Goal: Transaction & Acquisition: Book appointment/travel/reservation

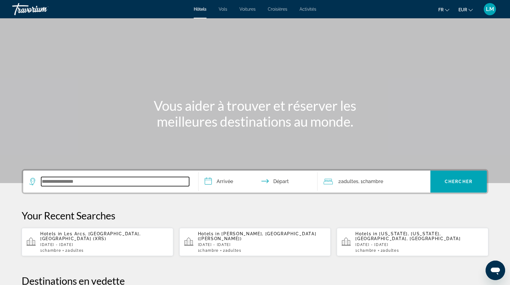
click at [80, 182] on input "Search widget" at bounding box center [115, 181] width 148 height 9
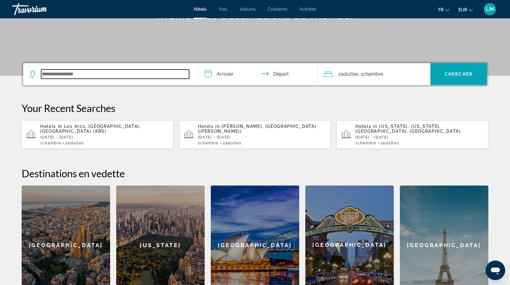
scroll to position [149, 0]
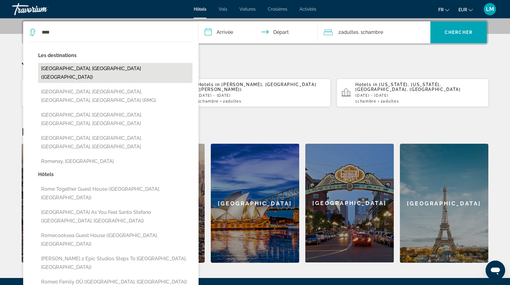
click at [66, 69] on button "[GEOGRAPHIC_DATA], [GEOGRAPHIC_DATA] ([GEOGRAPHIC_DATA])" at bounding box center [115, 73] width 154 height 20
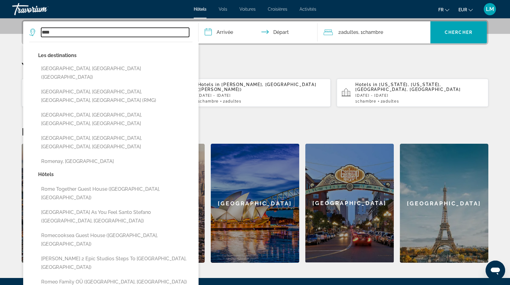
type input "**********"
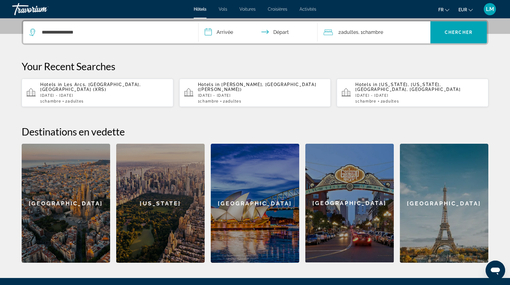
click at [226, 33] on input "**********" at bounding box center [260, 33] width 122 height 24
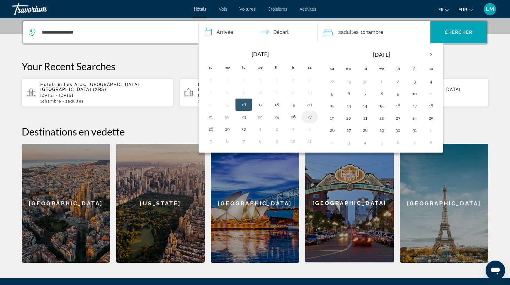
click at [310, 118] on button "27" at bounding box center [310, 117] width 10 height 9
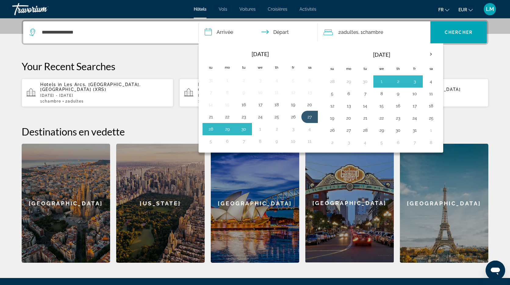
click at [312, 131] on button "4" at bounding box center [310, 129] width 10 height 9
type input "**********"
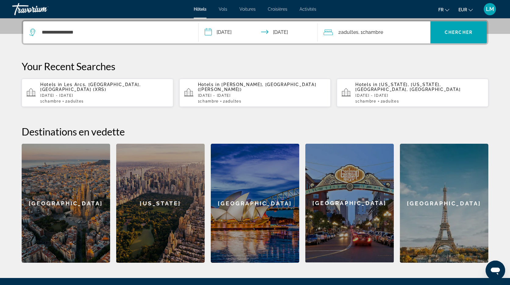
click at [350, 37] on div "2 Adulte Adultes , 1 Chambre pièces" at bounding box center [377, 32] width 107 height 22
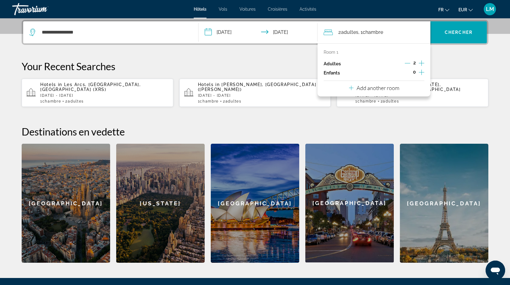
click at [421, 74] on icon "Increment children" at bounding box center [421, 72] width 5 height 7
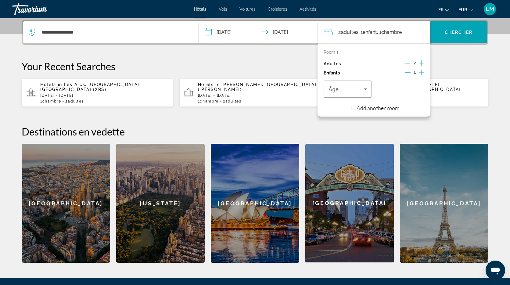
click at [421, 74] on icon "Increment children" at bounding box center [421, 72] width 5 height 7
click at [369, 110] on p "Add another room" at bounding box center [378, 108] width 43 height 7
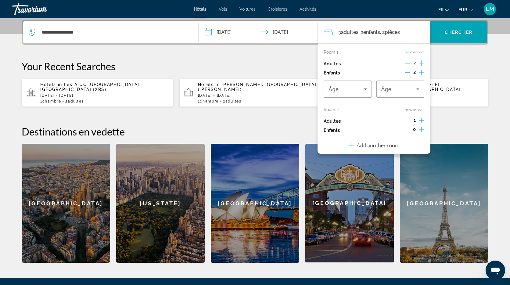
click at [363, 145] on p "Add another room" at bounding box center [378, 145] width 43 height 7
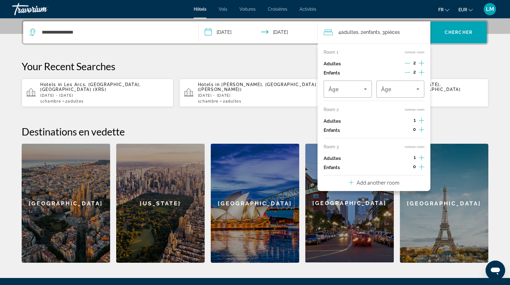
click at [371, 187] on button "Add another room" at bounding box center [374, 182] width 50 height 13
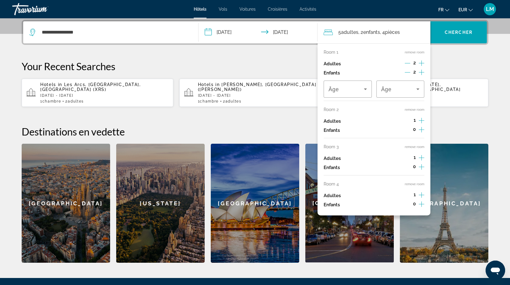
click at [483, 62] on p "Your Recent Searches" at bounding box center [255, 66] width 467 height 12
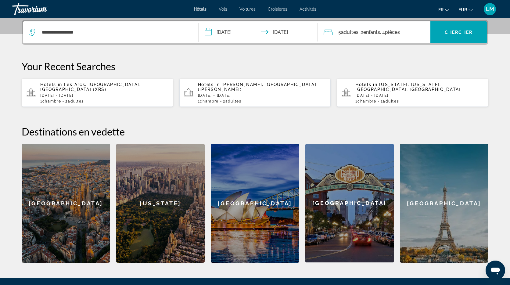
click at [360, 31] on span ", 2 Enfant Enfants" at bounding box center [370, 32] width 22 height 9
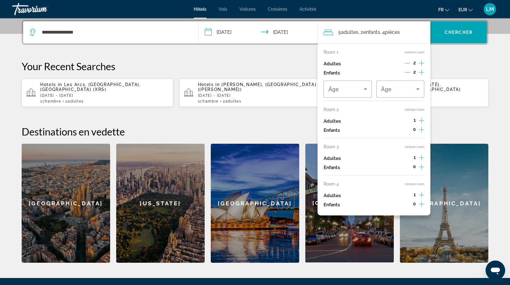
click at [420, 110] on button "remove room" at bounding box center [415, 110] width 20 height 4
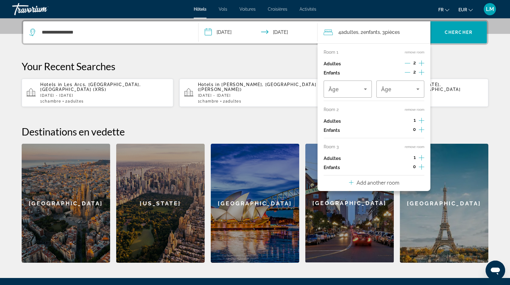
click at [415, 110] on button "remove room" at bounding box center [415, 110] width 20 height 4
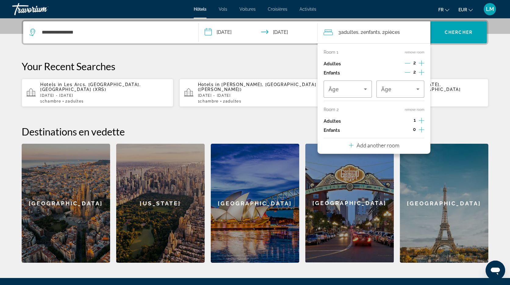
click at [416, 110] on button "remove room" at bounding box center [415, 110] width 20 height 4
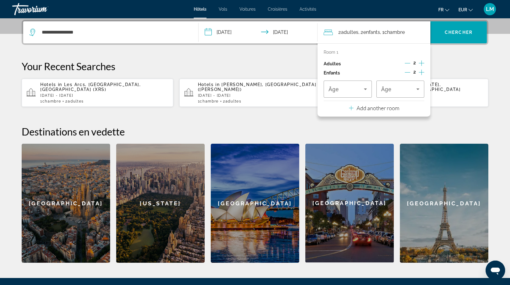
click at [409, 72] on icon "Decrement children" at bounding box center [407, 72] width 5 height 5
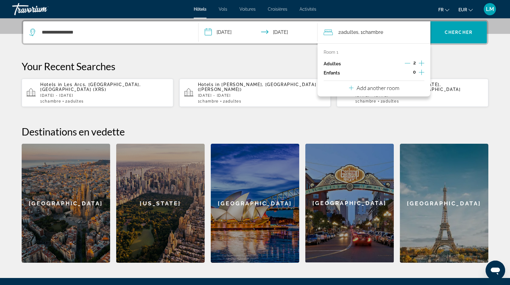
click at [457, 65] on p "Your Recent Searches" at bounding box center [255, 66] width 467 height 12
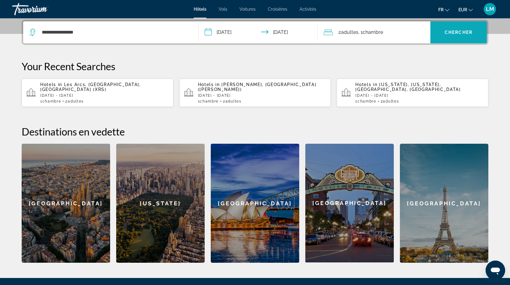
click at [458, 34] on span "Chercher" at bounding box center [459, 32] width 28 height 5
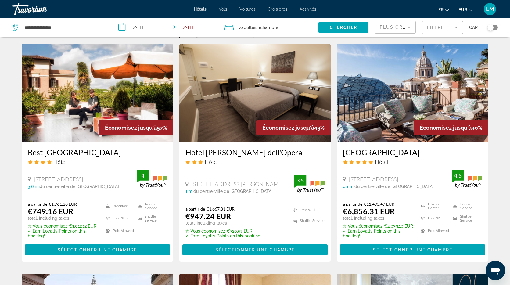
scroll to position [13, 0]
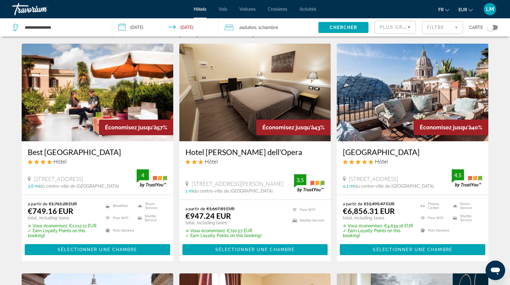
click at [491, 27] on div "Toggle map" at bounding box center [491, 27] width 6 height 6
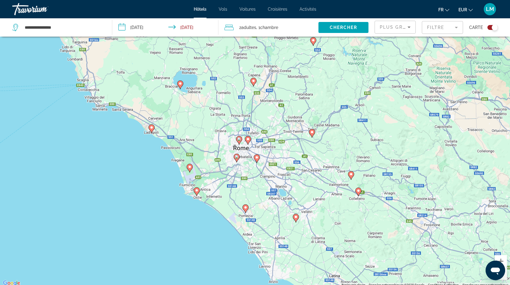
click at [493, 28] on div "Toggle map" at bounding box center [495, 27] width 6 height 6
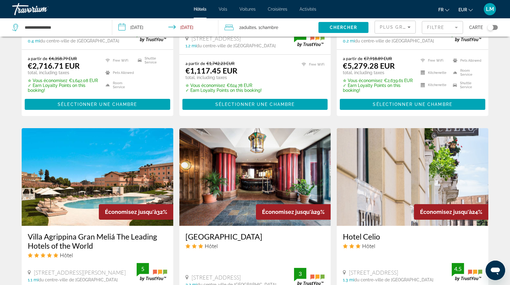
scroll to position [400, 0]
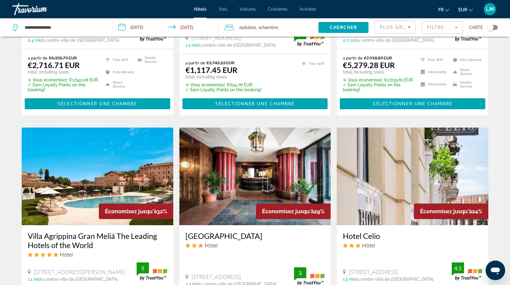
click at [441, 25] on mat-form-field "Filtre" at bounding box center [442, 27] width 41 height 13
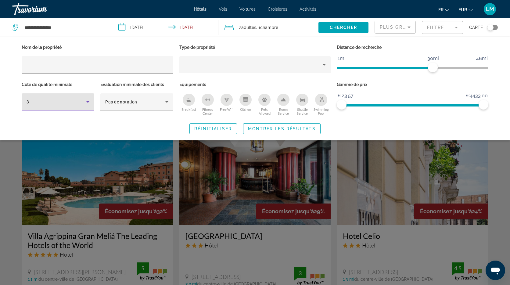
click at [86, 102] on icon "Hotel Filters" at bounding box center [87, 101] width 7 height 7
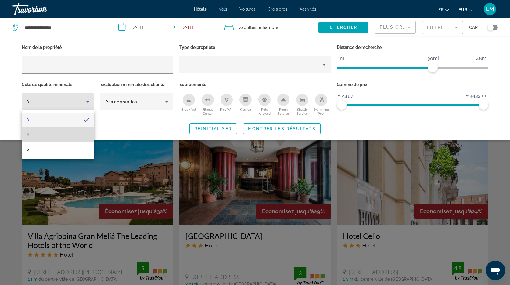
click at [62, 136] on mat-option "4" at bounding box center [58, 134] width 73 height 15
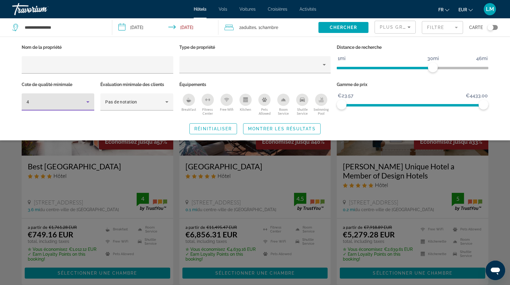
click at [190, 97] on icon "Breakfast" at bounding box center [189, 99] width 5 height 5
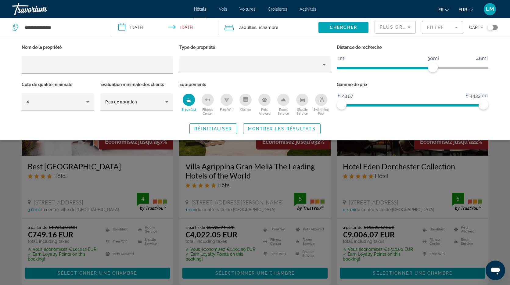
drag, startPoint x: 322, startPoint y: 101, endPoint x: 319, endPoint y: 102, distance: 3.7
click at [322, 101] on icon "Swimming Pool" at bounding box center [321, 99] width 5 height 5
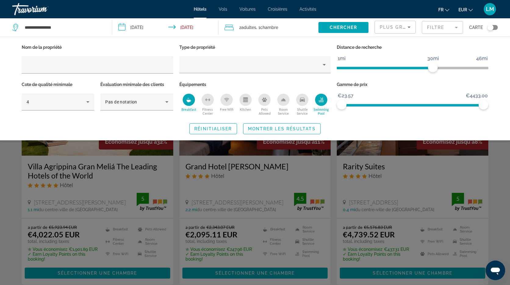
click at [276, 128] on span "Montrer les résultats" at bounding box center [282, 128] width 68 height 5
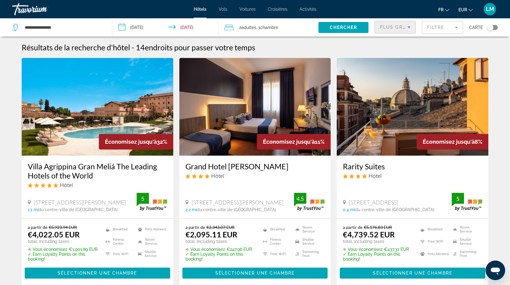
click at [393, 29] on span "Plus grandes économies" at bounding box center [416, 27] width 73 height 5
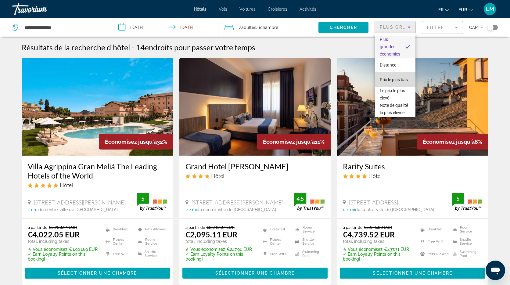
click at [395, 79] on span "Prix le plus bas" at bounding box center [394, 79] width 28 height 5
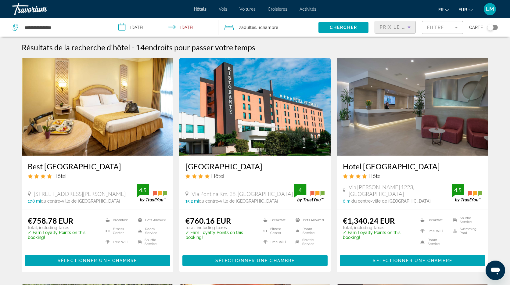
click at [401, 28] on span "Prix le plus bas" at bounding box center [404, 27] width 48 height 5
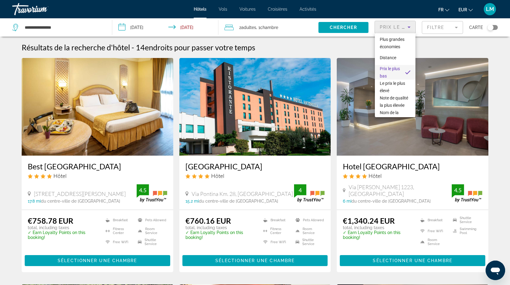
click at [334, 48] on div at bounding box center [255, 142] width 510 height 285
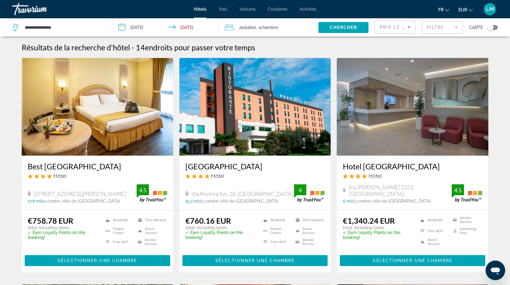
click at [403, 126] on img "Main content" at bounding box center [413, 107] width 152 height 98
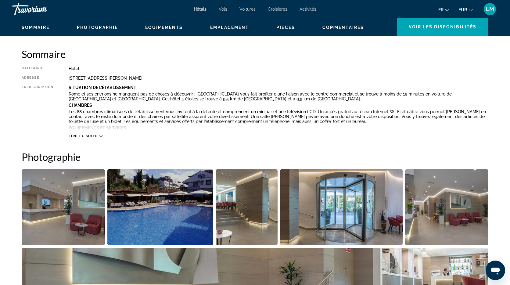
scroll to position [187, 0]
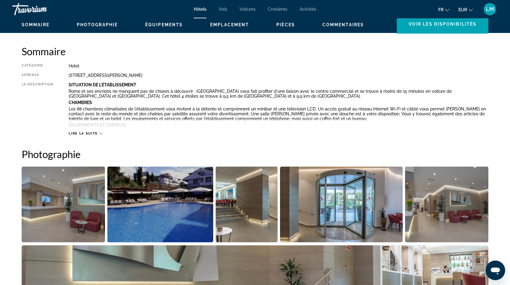
click at [95, 133] on span "Lire la suite" at bounding box center [83, 134] width 29 height 4
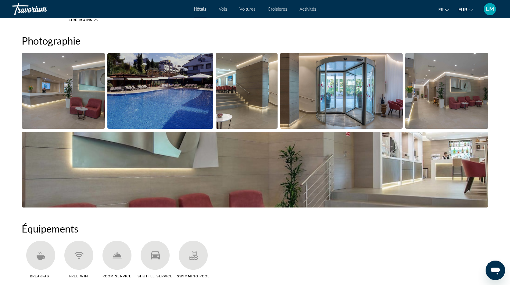
scroll to position [357, 0]
click at [406, 160] on img "Open full-screen image slider" at bounding box center [255, 170] width 467 height 76
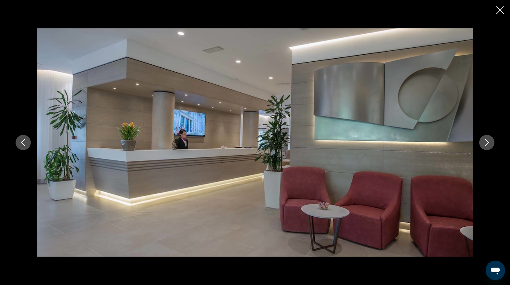
click at [490, 143] on icon "Next image" at bounding box center [487, 142] width 7 height 7
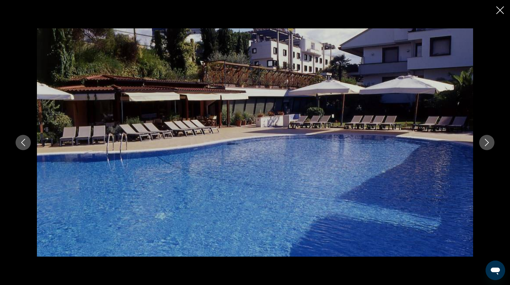
click at [490, 143] on icon "Next image" at bounding box center [487, 142] width 7 height 7
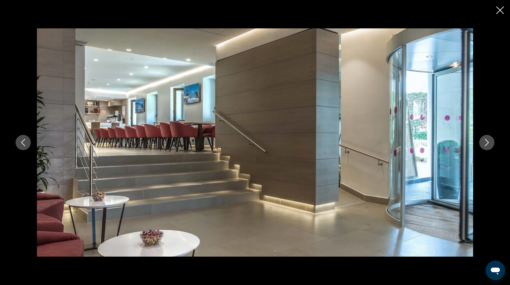
click at [490, 143] on icon "Next image" at bounding box center [487, 142] width 7 height 7
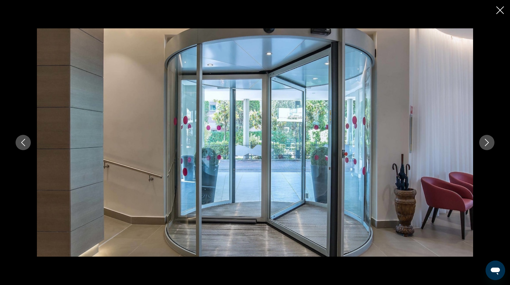
click at [502, 12] on icon "Close slideshow" at bounding box center [501, 10] width 8 height 8
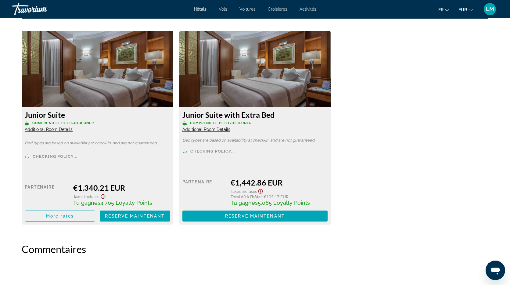
scroll to position [891, 0]
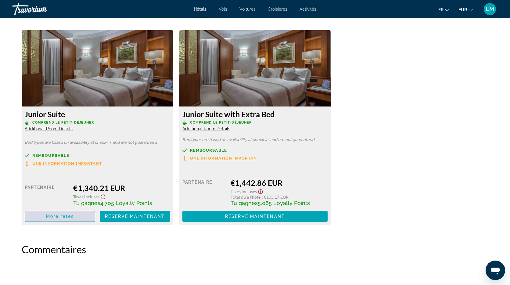
click at [74, 210] on span "Main content" at bounding box center [60, 216] width 70 height 15
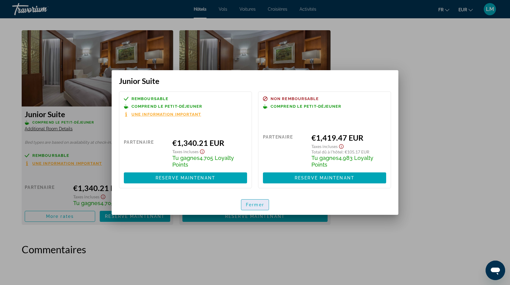
click at [253, 208] on span "button" at bounding box center [254, 205] width 27 height 15
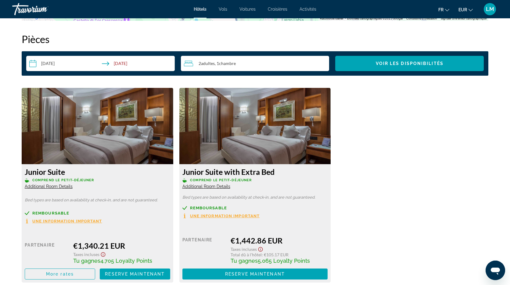
scroll to position [832, 0]
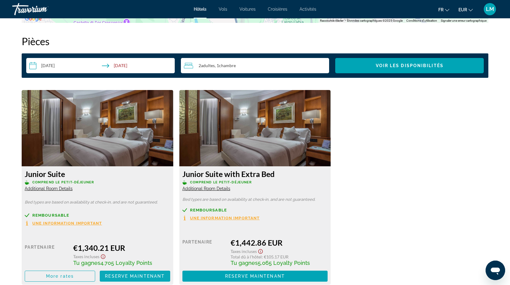
click at [139, 274] on span "Reserve maintenant" at bounding box center [135, 276] width 60 height 5
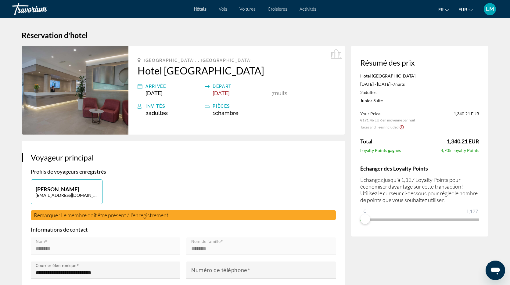
click at [242, 37] on h1 "Réservation d'hotel" at bounding box center [255, 35] width 467 height 9
click at [493, 11] on span "LM" at bounding box center [490, 9] width 8 height 6
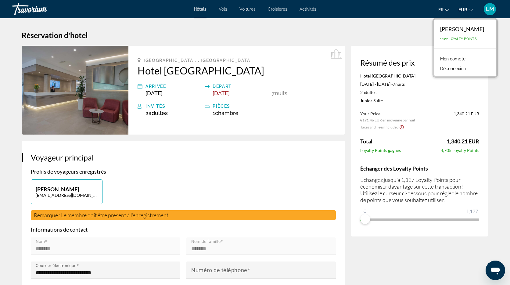
click at [464, 60] on link "Mon compte" at bounding box center [452, 59] width 31 height 8
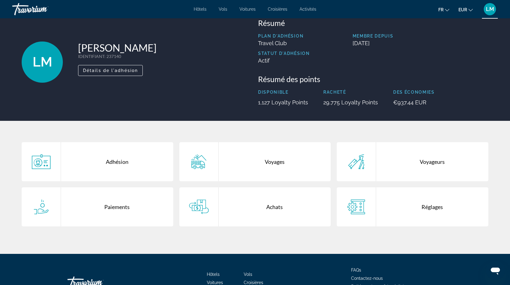
scroll to position [59, 0]
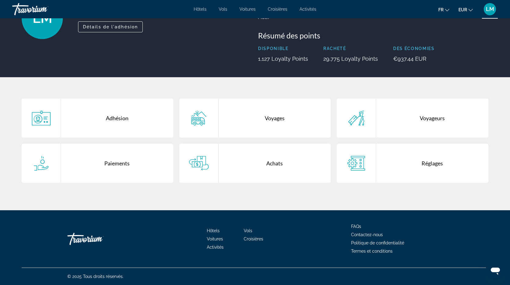
click at [280, 168] on div "Achats" at bounding box center [275, 163] width 112 height 39
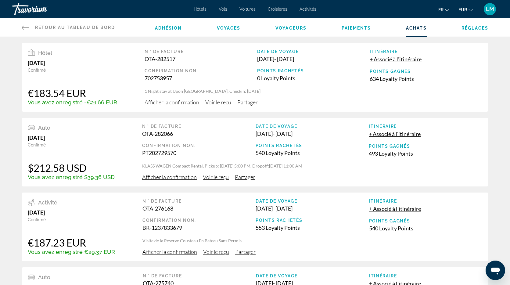
click at [214, 102] on span "Voir le reçu" at bounding box center [218, 102] width 26 height 7
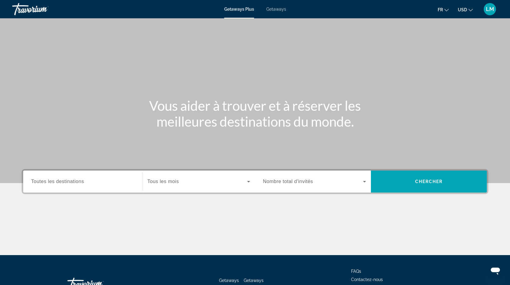
click at [281, 10] on span "Getaways" at bounding box center [277, 9] width 20 height 5
click at [68, 181] on span "Toutes les destinations" at bounding box center [57, 181] width 53 height 5
click at [68, 181] on input "Destination Toutes les destinations" at bounding box center [82, 181] width 103 height 7
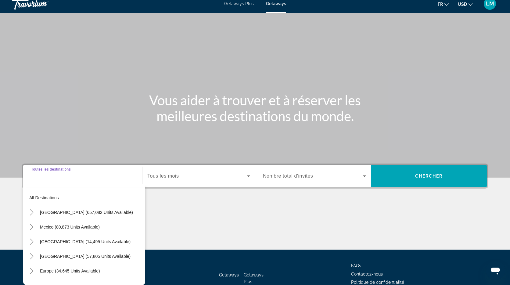
scroll to position [45, 0]
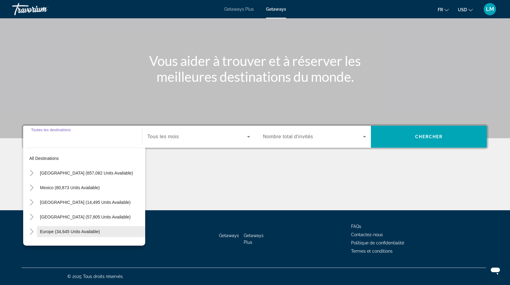
click at [69, 229] on span "Europe (34,645 units available)" at bounding box center [70, 231] width 60 height 5
type input "**********"
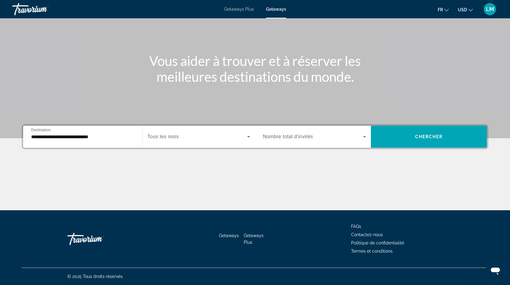
click at [179, 138] on span "Tous les mois" at bounding box center [162, 136] width 31 height 5
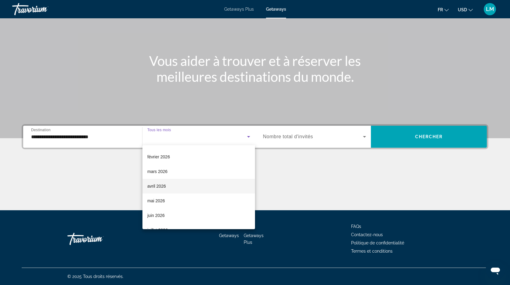
scroll to position [87, 0]
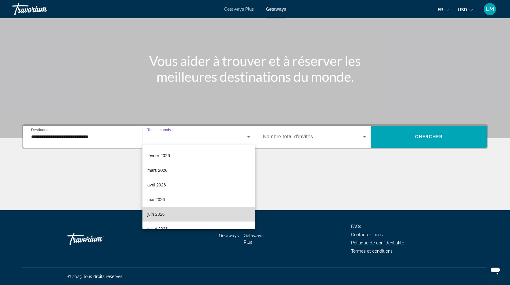
click at [165, 217] on mat-option "juin 2026" at bounding box center [199, 214] width 113 height 15
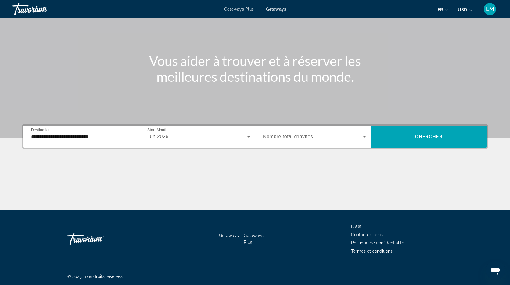
click at [298, 138] on span "Nombre total d'invités" at bounding box center [288, 136] width 50 height 5
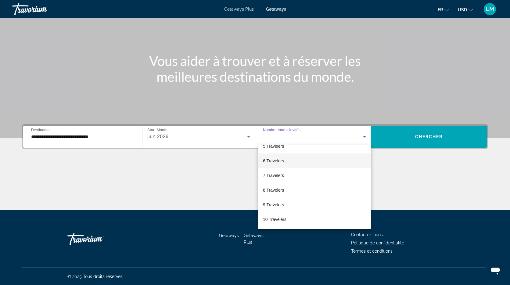
scroll to position [0, 0]
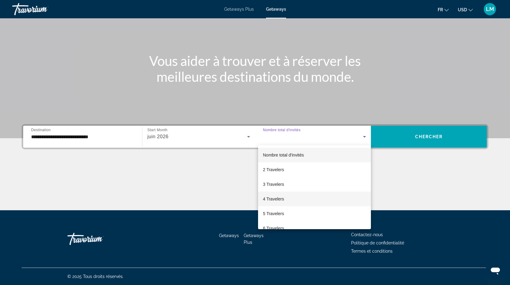
click at [281, 200] on span "4 Travelers" at bounding box center [273, 198] width 21 height 7
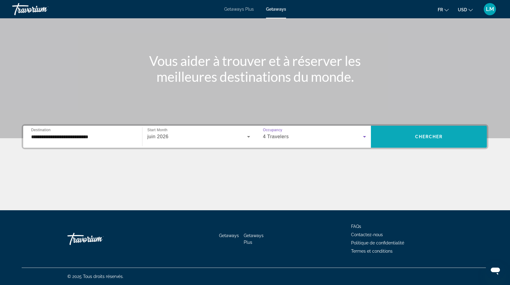
click at [430, 136] on span "Chercher" at bounding box center [430, 136] width 28 height 5
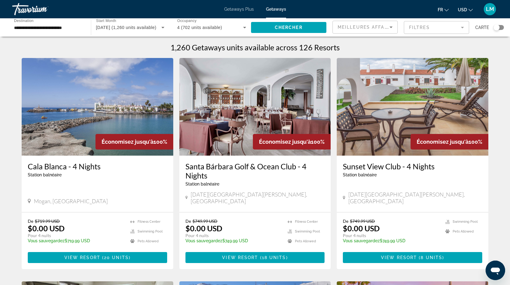
click at [276, 9] on span "Getaways" at bounding box center [276, 9] width 20 height 5
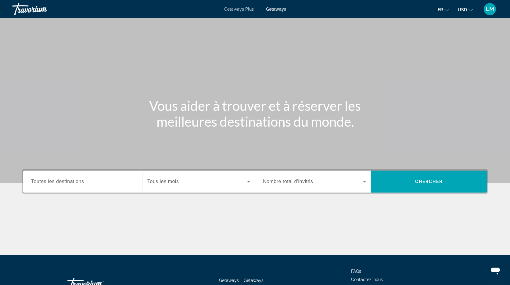
click at [64, 178] on input "Destination Toutes les destinations" at bounding box center [82, 181] width 103 height 7
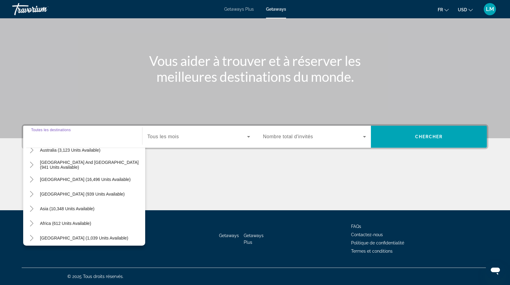
scroll to position [99, 0]
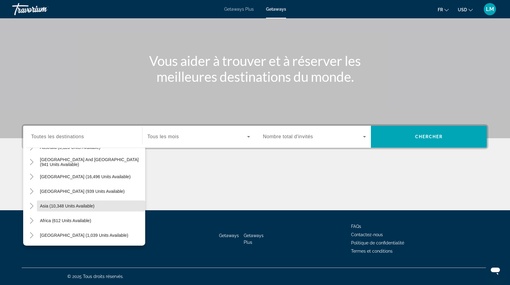
click at [47, 206] on span "Asia (10,348 units available)" at bounding box center [67, 206] width 55 height 5
type input "**********"
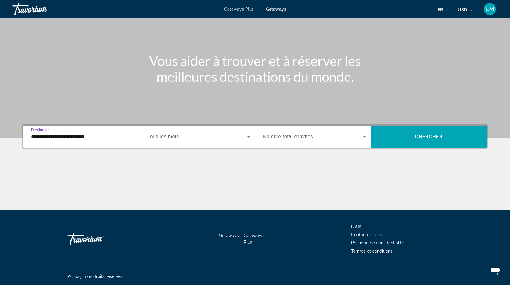
click at [47, 137] on input "**********" at bounding box center [82, 136] width 103 height 7
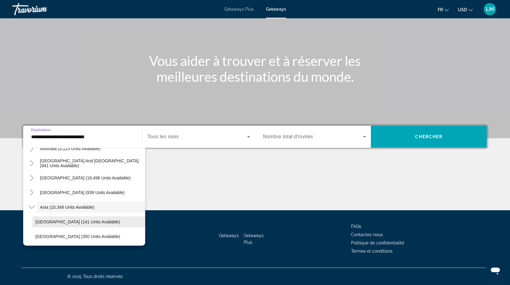
scroll to position [93, 0]
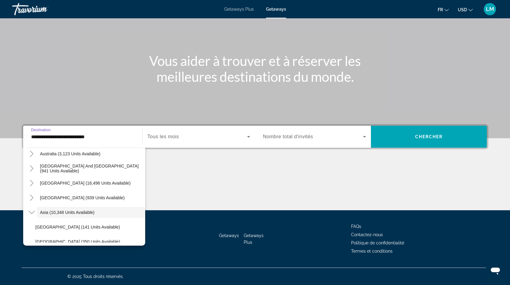
click at [43, 213] on span "Asia (10,348 units available)" at bounding box center [67, 212] width 55 height 5
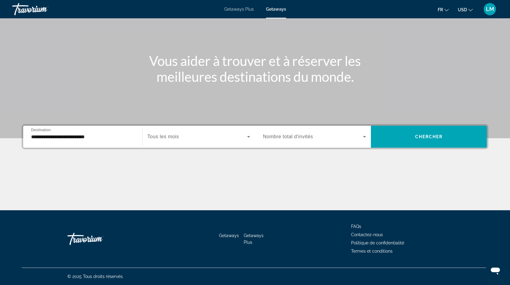
click at [171, 136] on span "Tous les mois" at bounding box center [162, 136] width 31 height 5
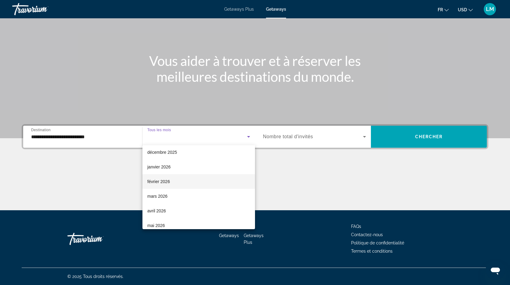
scroll to position [66, 0]
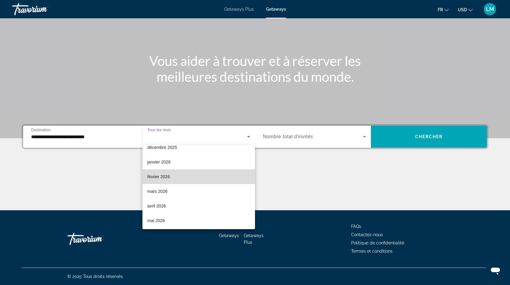
click at [164, 178] on span "février 2026" at bounding box center [158, 176] width 23 height 7
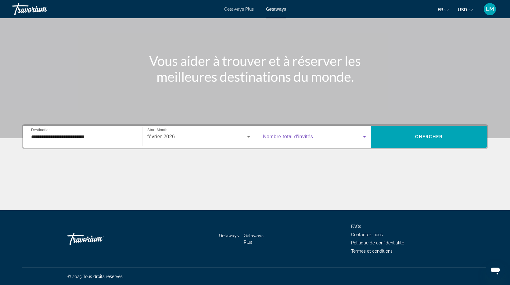
click at [292, 140] on span "Search widget" at bounding box center [313, 136] width 100 height 7
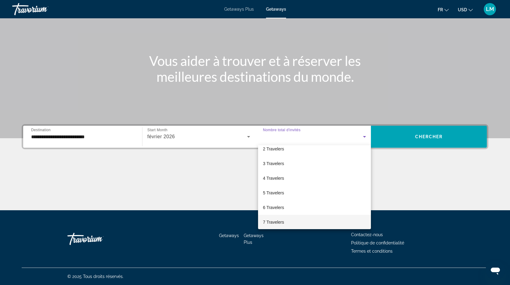
scroll to position [0, 0]
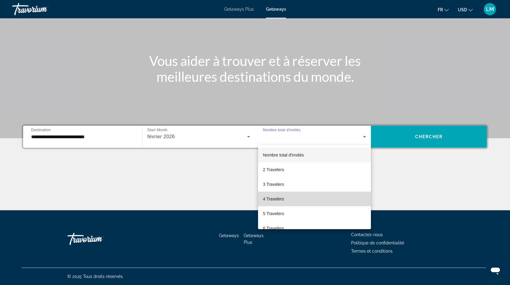
click at [282, 199] on span "4 Travelers" at bounding box center [273, 198] width 21 height 7
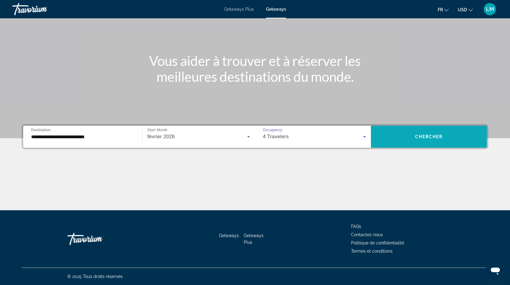
click at [419, 139] on span "Search widget" at bounding box center [429, 136] width 116 height 15
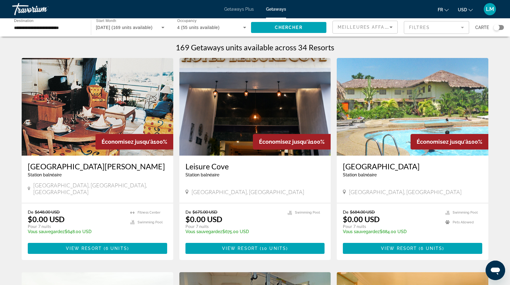
click at [392, 114] on img "Main content" at bounding box center [413, 107] width 152 height 98
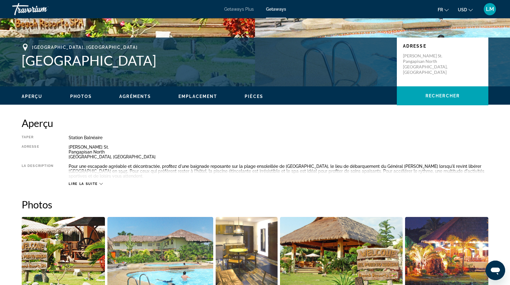
scroll to position [125, 0]
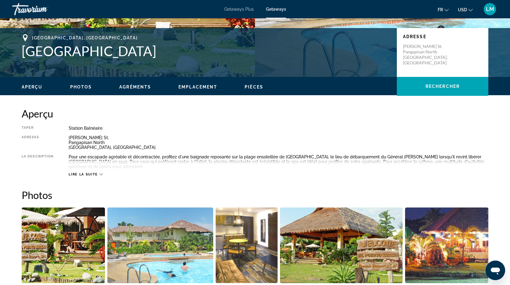
click at [100, 174] on icon "Main content" at bounding box center [101, 174] width 3 height 3
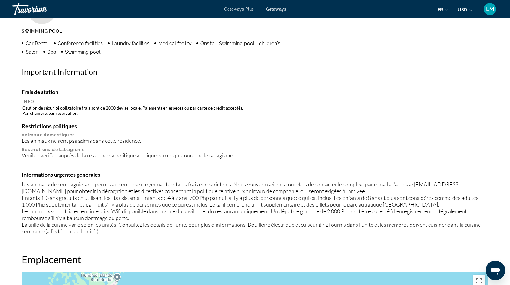
scroll to position [525, 0]
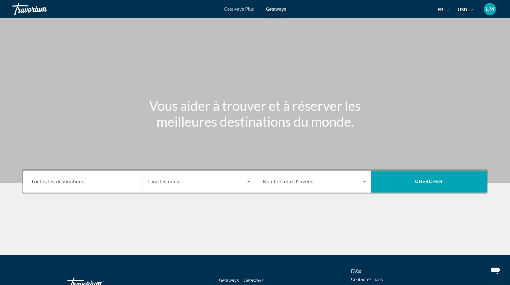
click at [64, 186] on div "Search widget" at bounding box center [82, 181] width 103 height 17
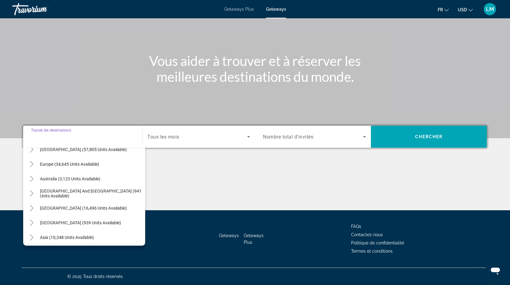
scroll to position [89, 0]
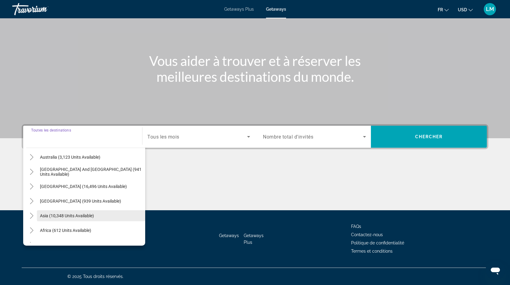
click at [51, 216] on span "Asia (10,348 units available)" at bounding box center [67, 215] width 54 height 5
type input "**********"
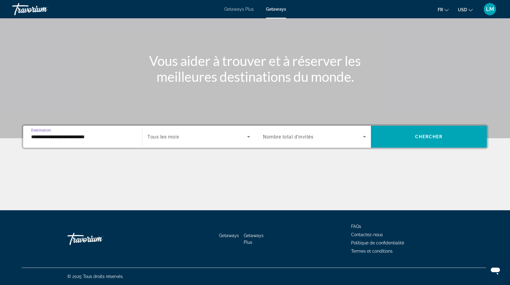
click at [178, 140] on div "Start Month Tous les mois" at bounding box center [198, 136] width 103 height 17
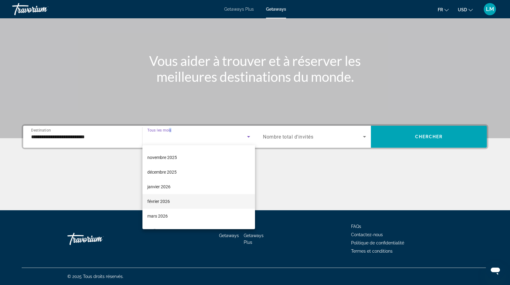
scroll to position [43, 0]
click at [171, 202] on mat-option "février 2026" at bounding box center [199, 200] width 113 height 15
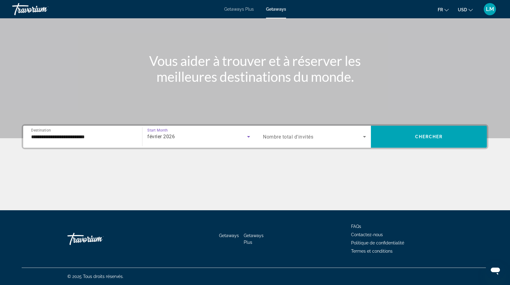
click at [303, 135] on span "Nombre total d'invités" at bounding box center [288, 137] width 50 height 6
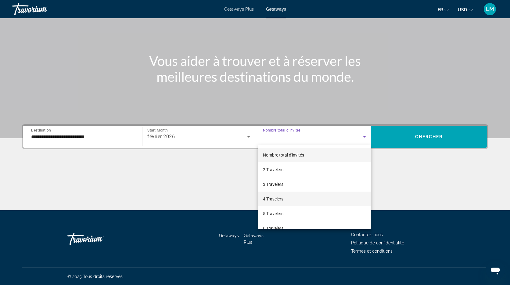
click at [285, 204] on mat-option "4 Travelers" at bounding box center [314, 199] width 113 height 15
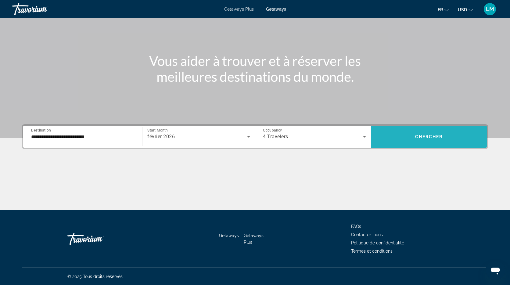
click at [423, 131] on span "Search widget" at bounding box center [429, 136] width 116 height 15
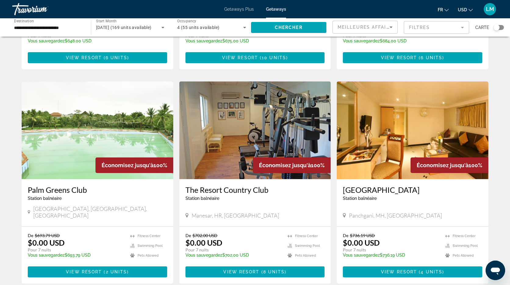
click at [497, 29] on div "Search widget" at bounding box center [497, 27] width 6 height 6
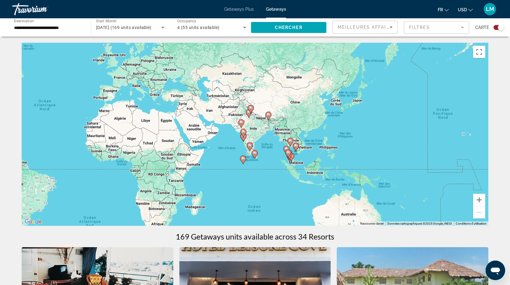
drag, startPoint x: 434, startPoint y: 184, endPoint x: 235, endPoint y: 167, distance: 200.1
click at [240, 165] on gmp-advanced-marker "Main content" at bounding box center [243, 159] width 6 height 9
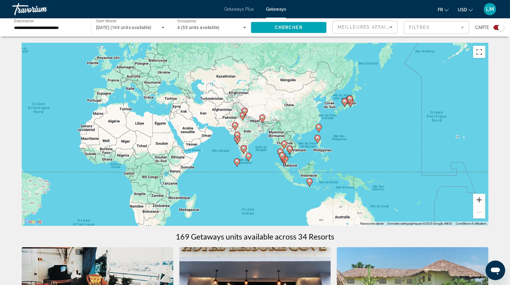
click at [479, 201] on button "Zoom avant" at bounding box center [480, 200] width 12 height 12
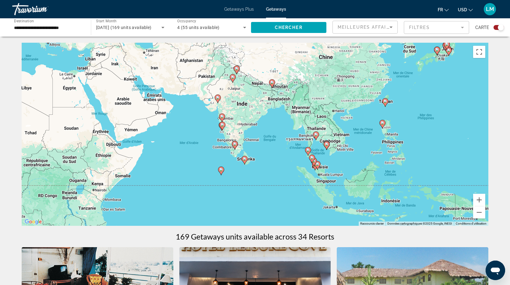
drag, startPoint x: 372, startPoint y: 167, endPoint x: 373, endPoint y: 136, distance: 31.5
click at [373, 136] on div "Pour activer le glissement avec le clavier, appuyez sur Alt+Entrée. Une fois ce…" at bounding box center [255, 134] width 467 height 183
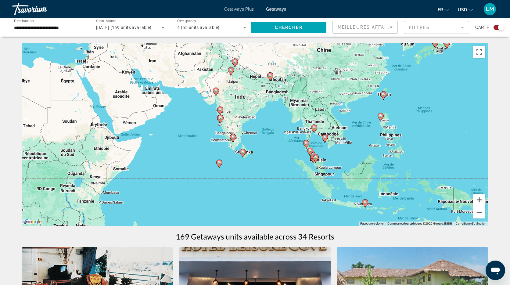
click at [481, 199] on button "Zoom avant" at bounding box center [480, 200] width 12 height 12
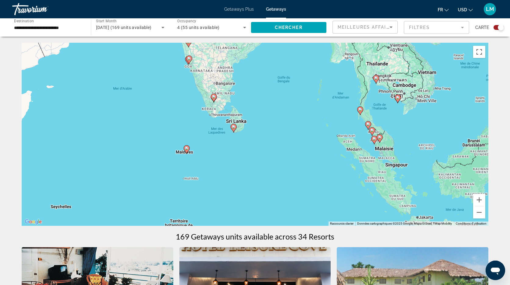
drag, startPoint x: 261, startPoint y: 187, endPoint x: 222, endPoint y: 141, distance: 60.4
click at [262, 138] on div "Pour activer le glissement avec le clavier, appuyez sur Alt+Entrée. Une fois ce…" at bounding box center [255, 134] width 467 height 183
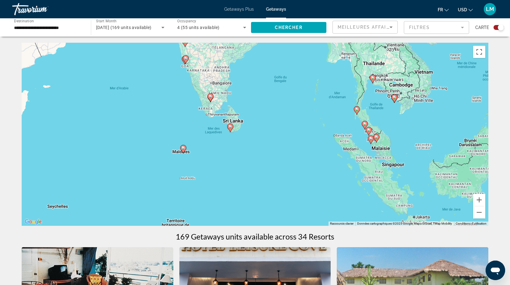
click at [184, 150] on icon "Main content" at bounding box center [183, 149] width 5 height 8
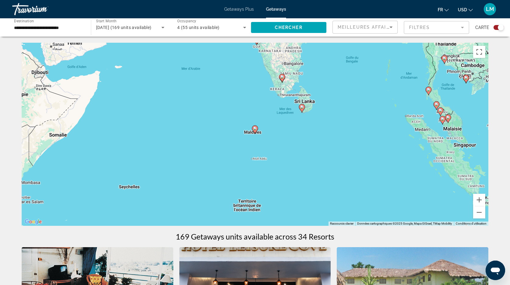
click at [255, 129] on image "Main content" at bounding box center [255, 129] width 4 height 4
type input "**********"
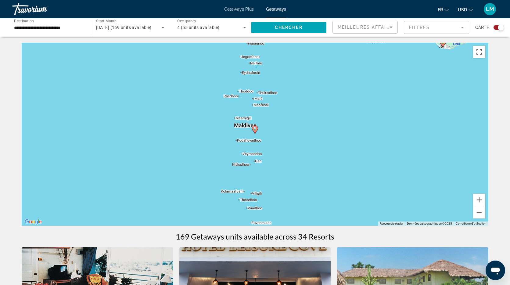
click at [255, 130] on image "Main content" at bounding box center [255, 129] width 4 height 4
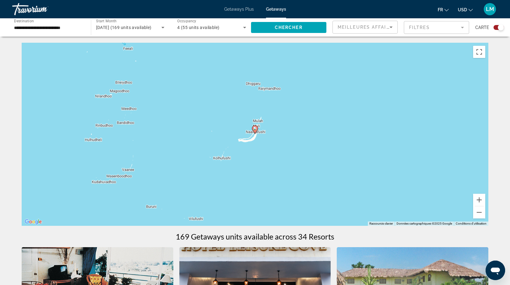
click at [254, 130] on image "Main content" at bounding box center [255, 129] width 4 height 4
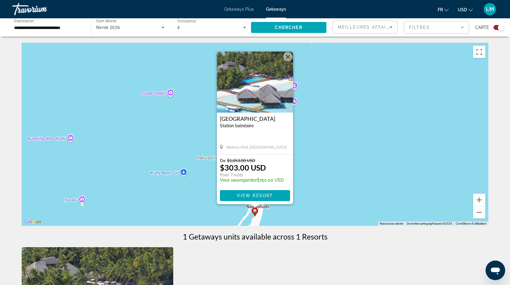
click at [255, 94] on img "Main content" at bounding box center [255, 82] width 76 height 61
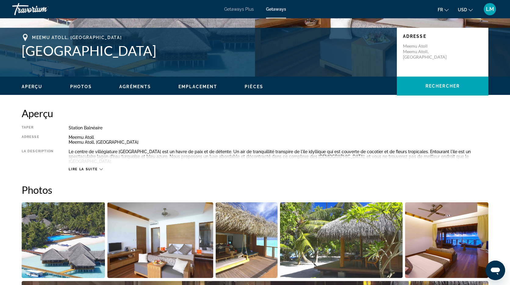
scroll to position [127, 0]
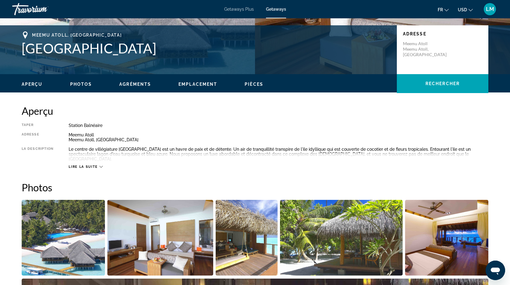
click at [102, 167] on icon "Main content" at bounding box center [101, 166] width 3 height 3
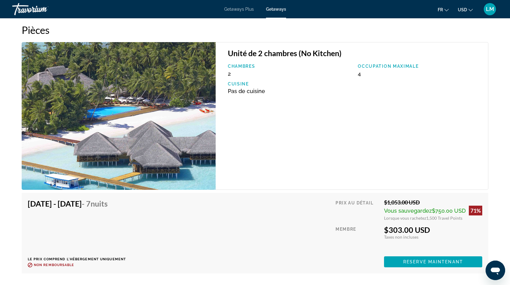
scroll to position [1144, 0]
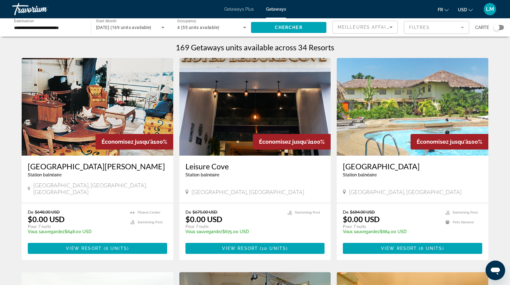
click at [402, 100] on img "Main content" at bounding box center [413, 107] width 152 height 98
click at [392, 124] on img "Main content" at bounding box center [413, 107] width 152 height 98
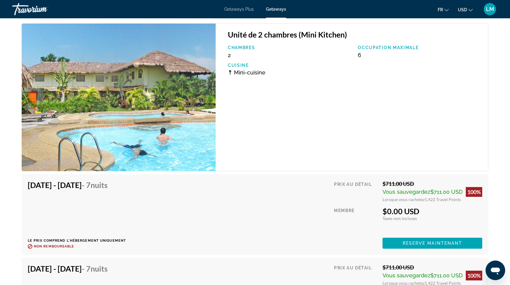
scroll to position [1033, 0]
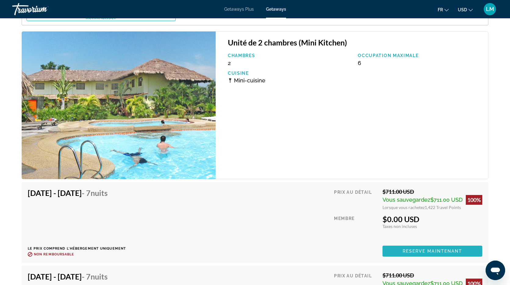
click at [436, 254] on span "Main content" at bounding box center [433, 251] width 100 height 15
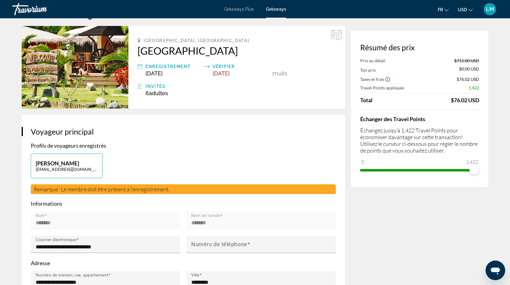
scroll to position [17, 0]
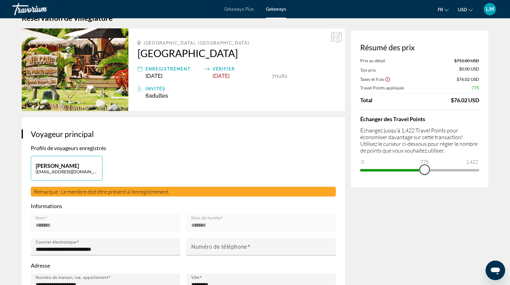
drag, startPoint x: 477, startPoint y: 170, endPoint x: 425, endPoint y: 171, distance: 51.3
click at [425, 171] on span "ngx-slider" at bounding box center [425, 170] width 10 height 10
drag, startPoint x: 426, startPoint y: 170, endPoint x: 455, endPoint y: 172, distance: 28.8
click at [455, 172] on span "ngx-slider" at bounding box center [455, 170] width 10 height 10
drag, startPoint x: 456, startPoint y: 168, endPoint x: 492, endPoint y: 170, distance: 36.4
